Goal: Browse casually

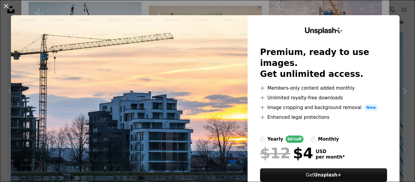
click at [265, 9] on div "An X shape Unsplash+ Premium, ready to use images. Get unlimited access. A plus…" at bounding box center [207, 91] width 415 height 182
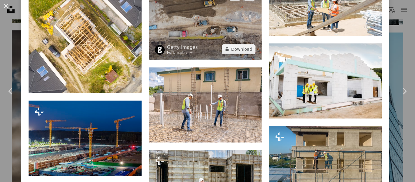
scroll to position [1387, 0]
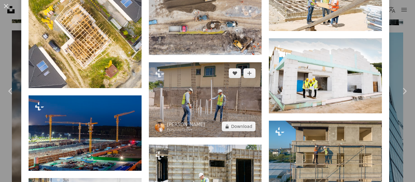
click at [195, 84] on img at bounding box center [205, 99] width 113 height 75
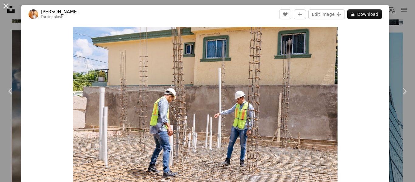
click at [387, 22] on div "An X shape Chevron left Chevron right [PERSON_NAME] For Unsplash+ A heart A plu…" at bounding box center [207, 91] width 415 height 182
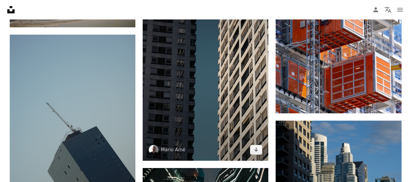
scroll to position [1147, 0]
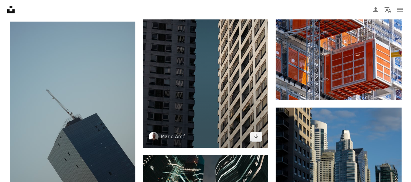
click at [217, 90] on img at bounding box center [206, 53] width 126 height 189
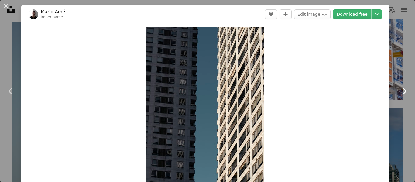
click at [394, 67] on link "Chevron right" at bounding box center [404, 91] width 21 height 58
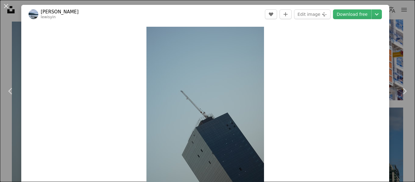
click at [394, 52] on div "An X shape Chevron left Chevron right [PERSON_NAME] A heart A plus sign Edit im…" at bounding box center [207, 91] width 415 height 182
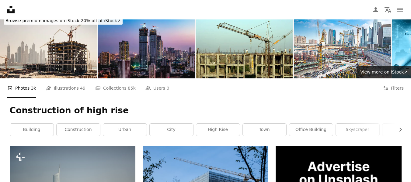
scroll to position [86, 0]
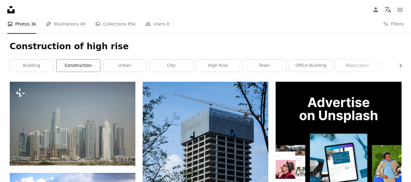
click at [80, 61] on link "construction" at bounding box center [78, 66] width 43 height 12
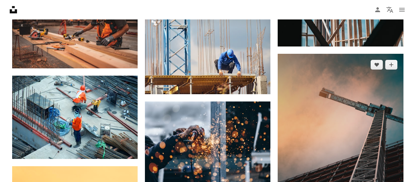
scroll to position [523, 0]
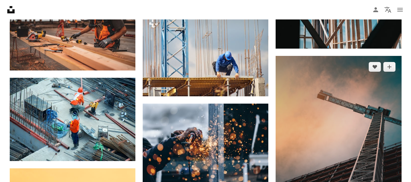
click at [318, 119] on img at bounding box center [338, 134] width 126 height 157
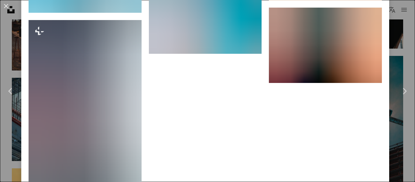
scroll to position [1301, 0]
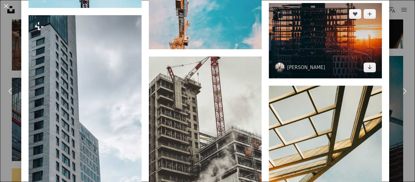
click at [289, 39] on img at bounding box center [325, 40] width 113 height 75
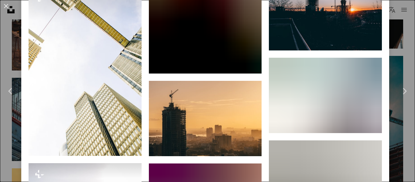
scroll to position [880, 0]
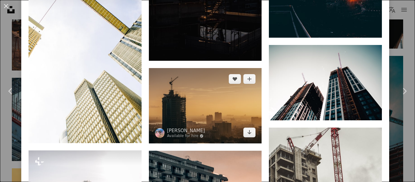
click at [228, 97] on img at bounding box center [205, 105] width 113 height 75
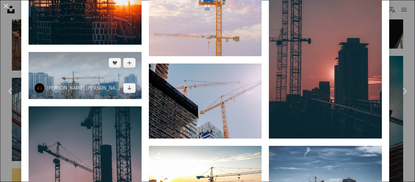
scroll to position [616, 0]
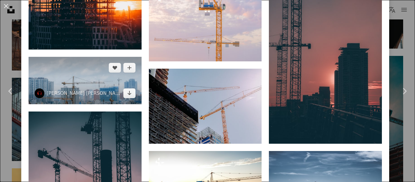
click at [74, 57] on img at bounding box center [85, 80] width 113 height 47
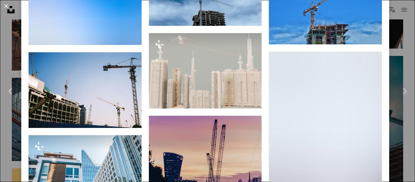
scroll to position [2627, 0]
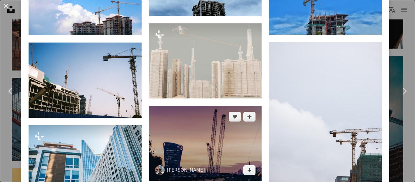
click at [233, 106] on img at bounding box center [205, 143] width 113 height 75
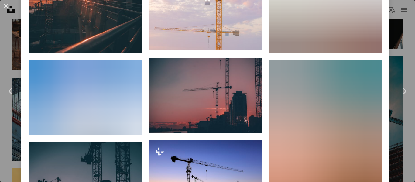
scroll to position [556, 0]
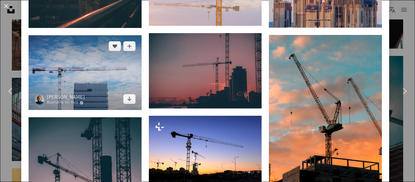
click at [117, 92] on img at bounding box center [85, 72] width 113 height 75
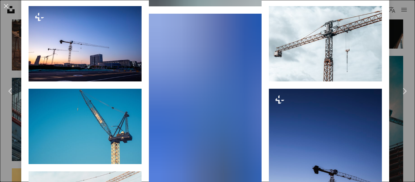
scroll to position [678, 0]
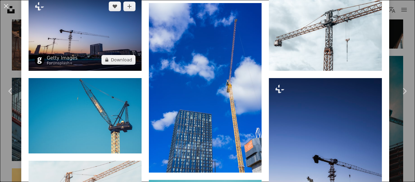
click at [113, 47] on img at bounding box center [85, 32] width 113 height 75
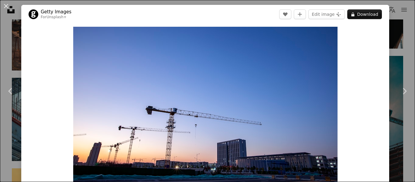
click at [14, 52] on div "An X shape Chevron left Chevron right Getty Images For Unsplash+ A heart A plus…" at bounding box center [207, 91] width 415 height 182
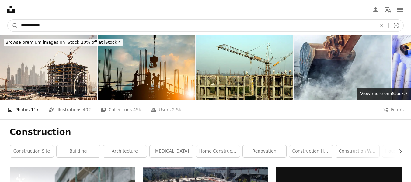
drag, startPoint x: 59, startPoint y: 22, endPoint x: 1, endPoint y: 24, distance: 58.1
click at [1, 24] on nav "**********" at bounding box center [205, 25] width 411 height 19
type input "**********"
click at [8, 20] on button "A magnifying glass" at bounding box center [13, 26] width 10 height 12
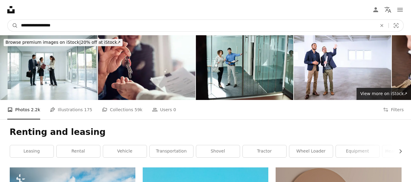
click at [86, 23] on input "**********" at bounding box center [196, 26] width 357 height 12
type input "**********"
click at [8, 20] on button "A magnifying glass" at bounding box center [13, 26] width 10 height 12
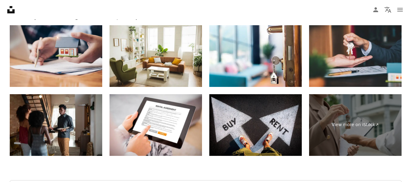
scroll to position [994, 0]
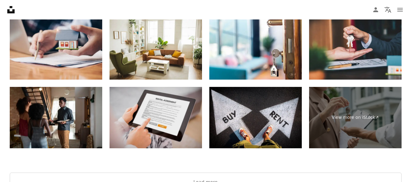
click at [171, 117] on img at bounding box center [155, 118] width 92 height 62
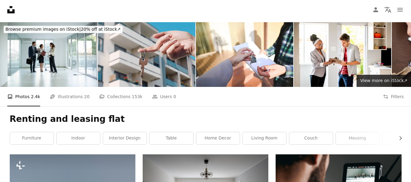
scroll to position [0, 0]
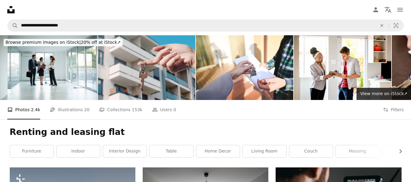
click at [14, 7] on icon "Unsplash logo Unsplash Home" at bounding box center [11, 10] width 12 height 12
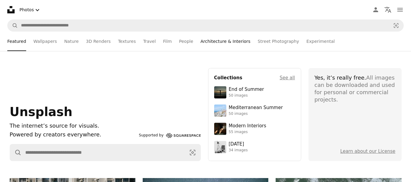
click at [204, 43] on link "Architecture & Interiors" at bounding box center [225, 41] width 50 height 19
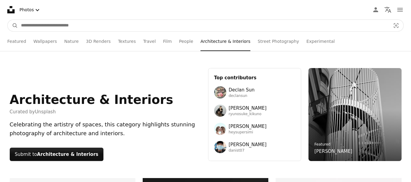
click at [61, 24] on input "Find visuals sitewide" at bounding box center [203, 26] width 371 height 12
type input "**********"
click at [8, 20] on button "A magnifying glass" at bounding box center [13, 26] width 10 height 12
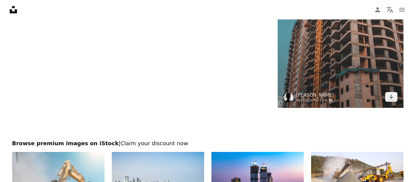
scroll to position [1050, 0]
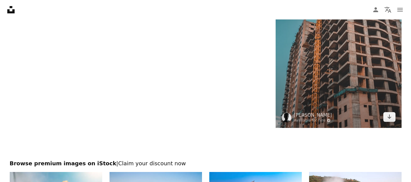
click at [342, 53] on img at bounding box center [338, 33] width 126 height 189
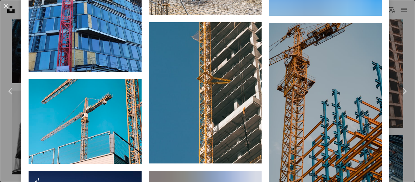
scroll to position [4109, 0]
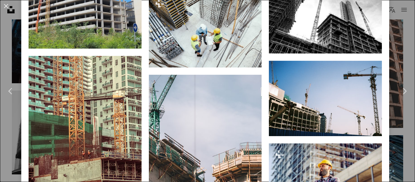
scroll to position [4584, 0]
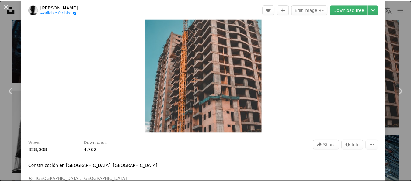
scroll to position [0, 0]
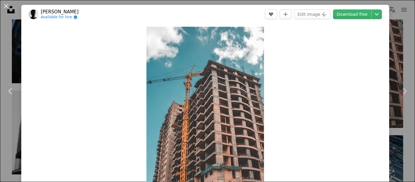
click at [5, 26] on div "An X shape Chevron left Chevron right [PERSON_NAME] Available for hire A checkm…" at bounding box center [207, 91] width 415 height 182
